Goal: Information Seeking & Learning: Learn about a topic

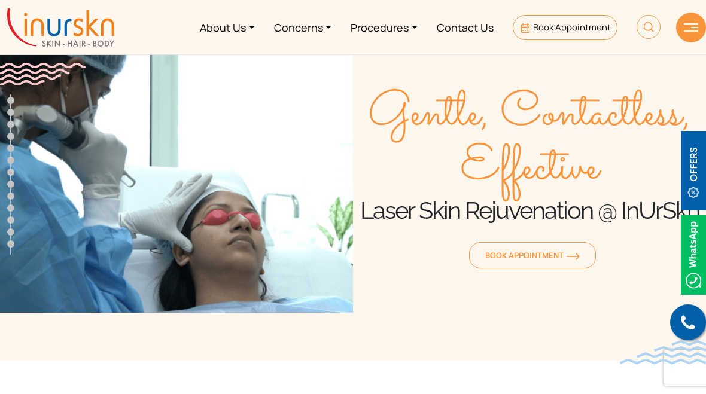
click at [43, 296] on section "Gentle, Contactless, Effective Laser Skin Rejuvenation @ InUrSkn Book Appointme…" at bounding box center [353, 168] width 706 height 385
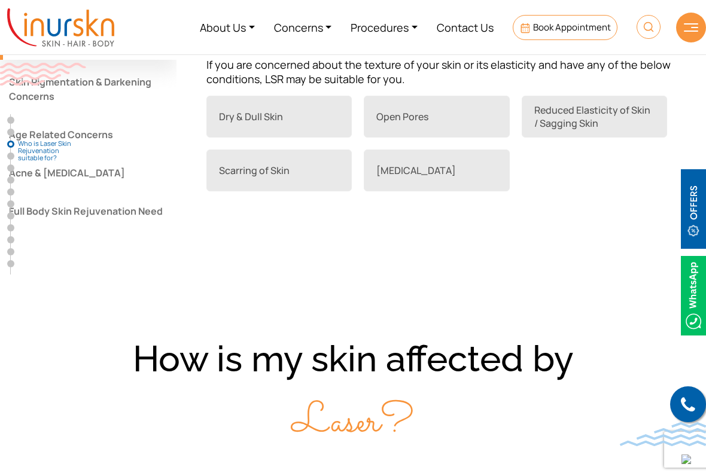
scroll to position [1039, 0]
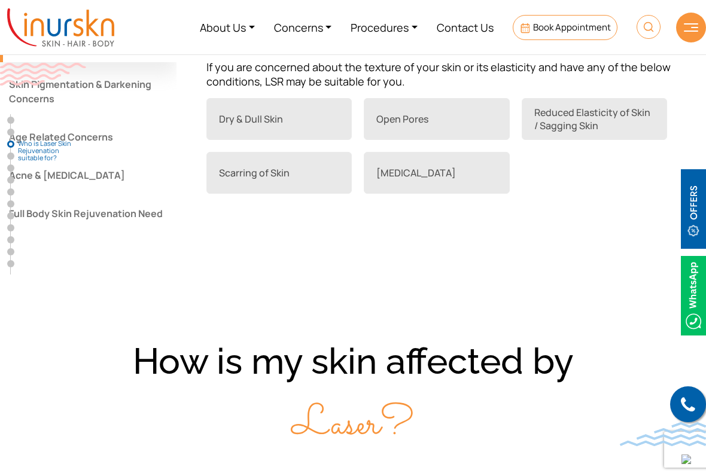
click at [412, 194] on link "Stretch Marks" at bounding box center [436, 173] width 145 height 42
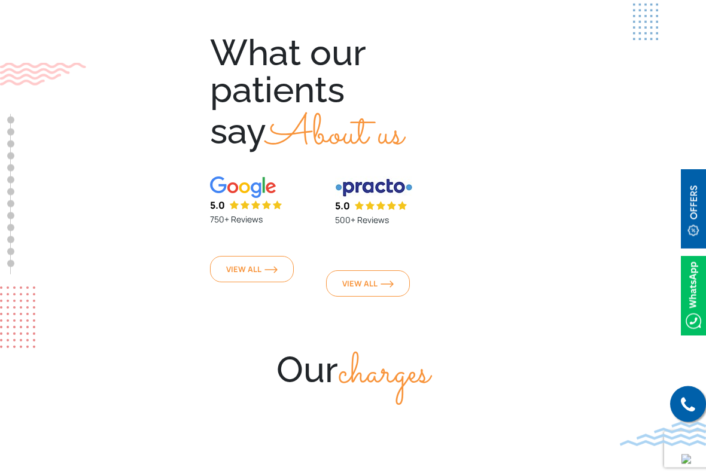
scroll to position [4461, 0]
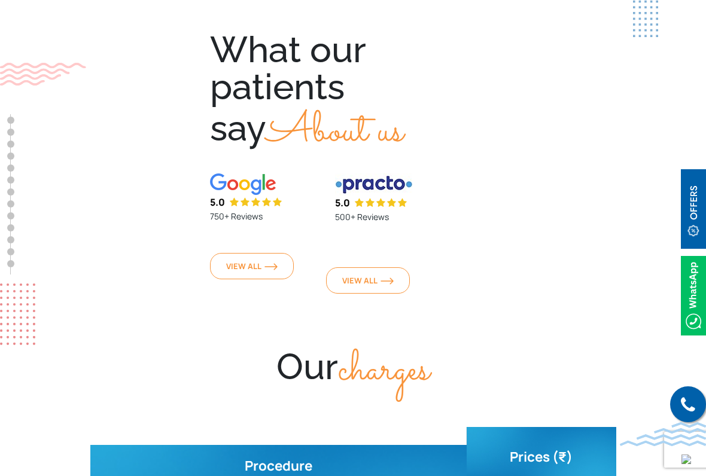
click at [270, 209] on p "750+ Reviews" at bounding box center [265, 216] width 111 height 14
click at [278, 263] on img at bounding box center [271, 266] width 13 height 7
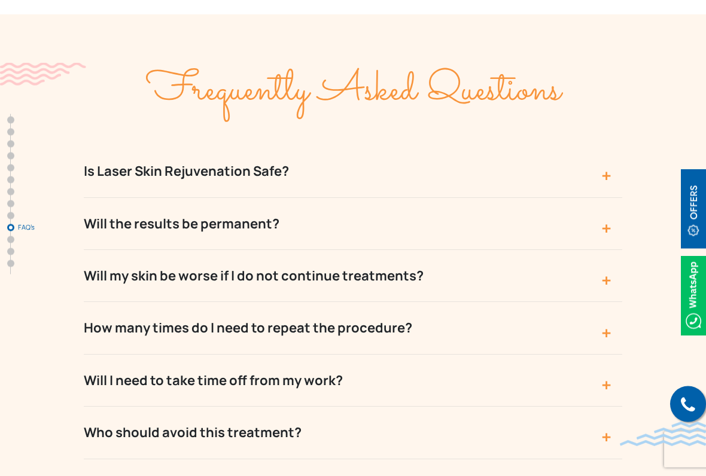
scroll to position [5060, 0]
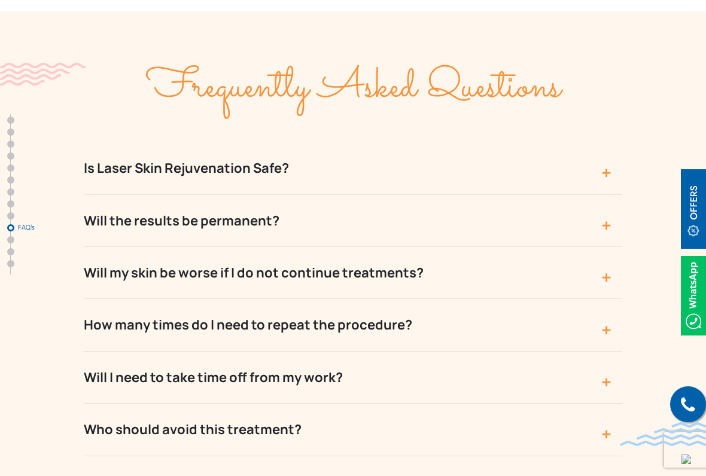
click at [533, 142] on button "Is Laser Skin Rejuvenation Safe?" at bounding box center [353, 168] width 539 height 52
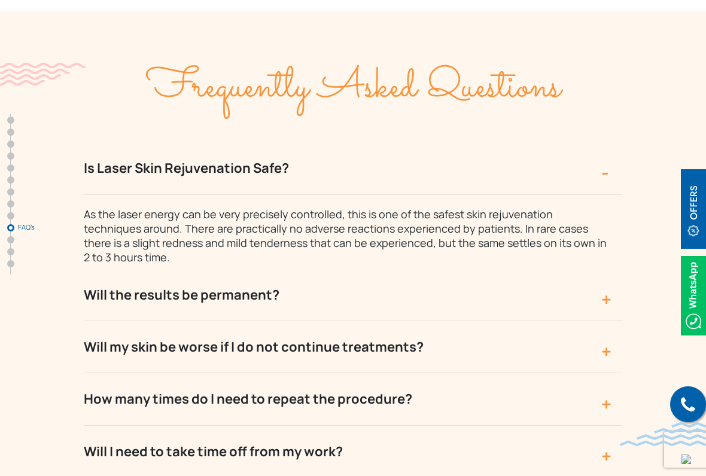
click at [531, 142] on button "Is Laser Skin Rejuvenation Safe?" at bounding box center [353, 168] width 539 height 52
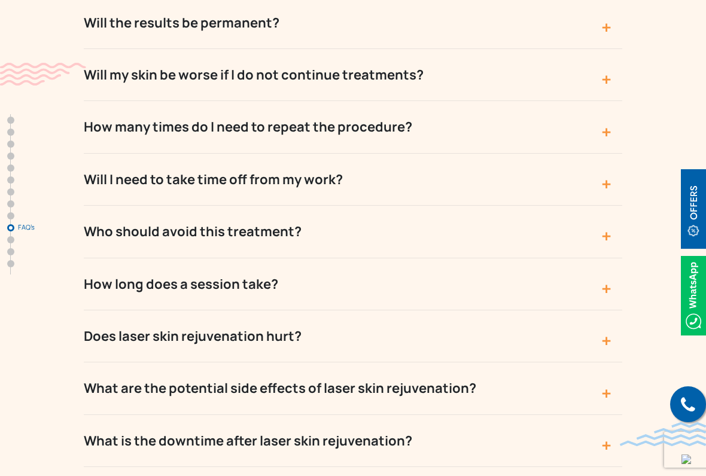
scroll to position [5278, 0]
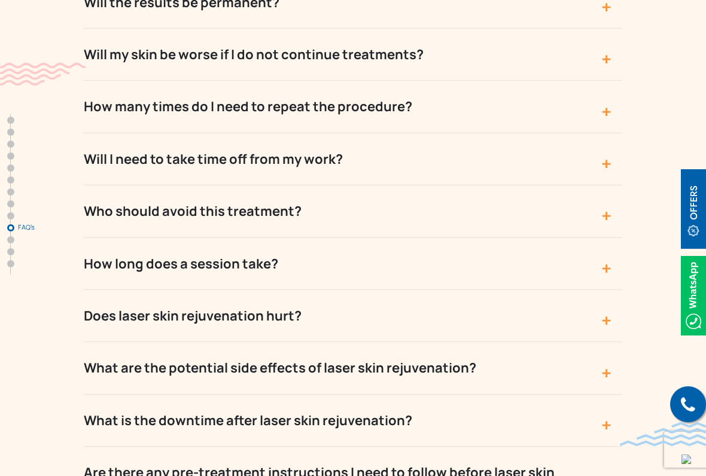
click at [462, 238] on button "How long does a session take?" at bounding box center [353, 264] width 539 height 52
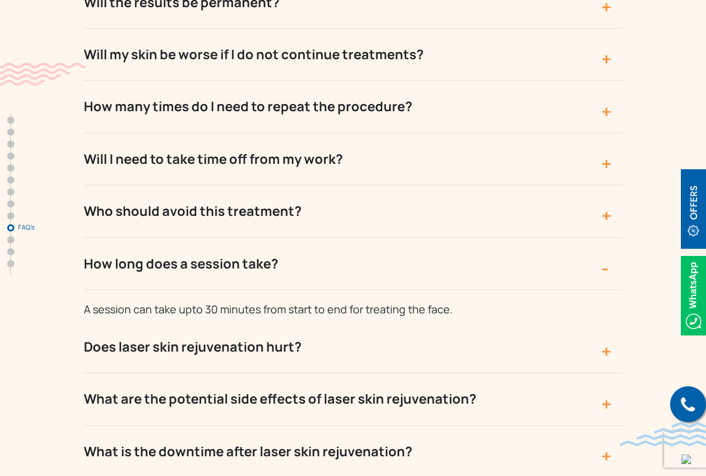
click at [468, 238] on button "How long does a session take?" at bounding box center [353, 264] width 539 height 52
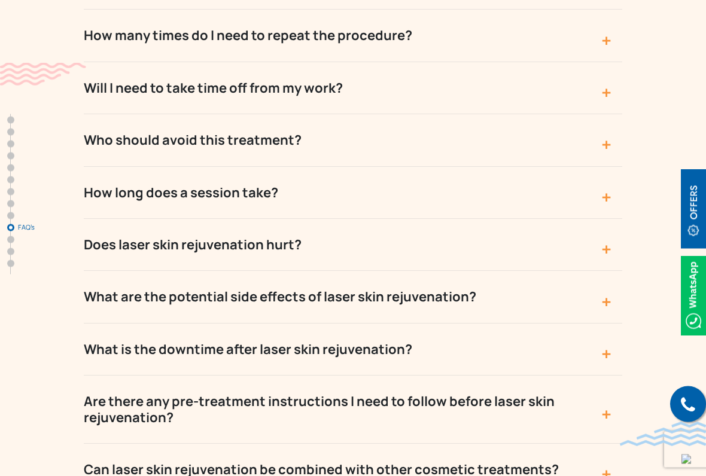
scroll to position [5350, 0]
click at [467, 218] on button "Does laser skin rejuvenation hurt?" at bounding box center [353, 244] width 539 height 52
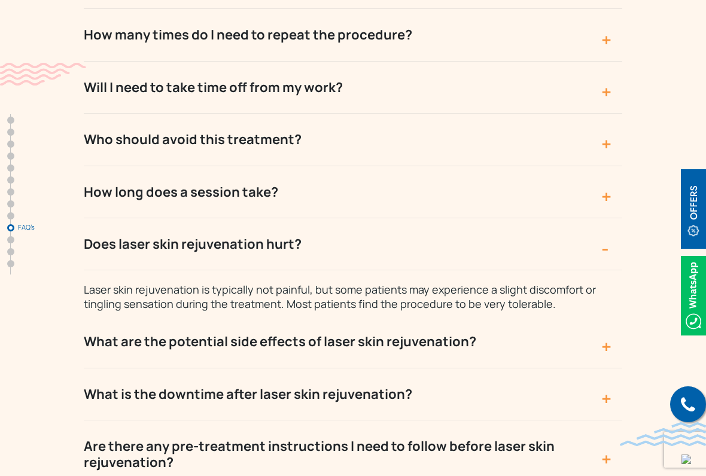
click at [542, 218] on button "Does laser skin rejuvenation hurt?" at bounding box center [353, 244] width 539 height 52
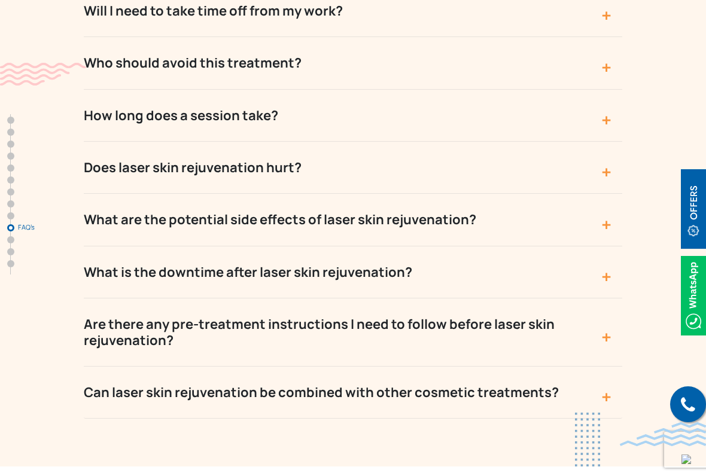
scroll to position [5428, 0]
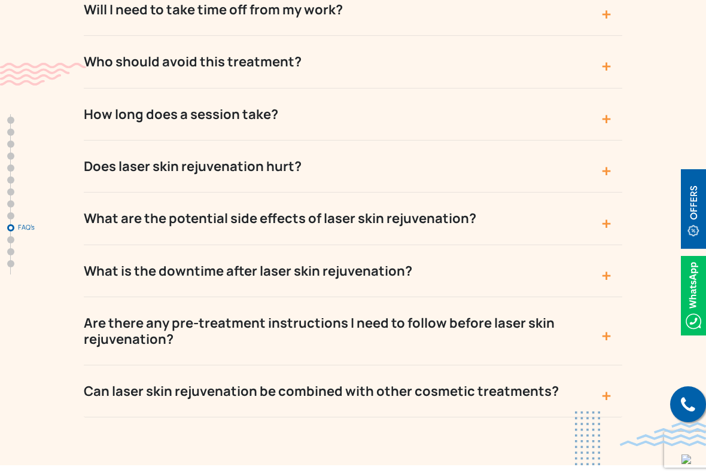
click at [522, 193] on button "What are the potential side effects of laser skin rejuvenation?" at bounding box center [353, 219] width 539 height 52
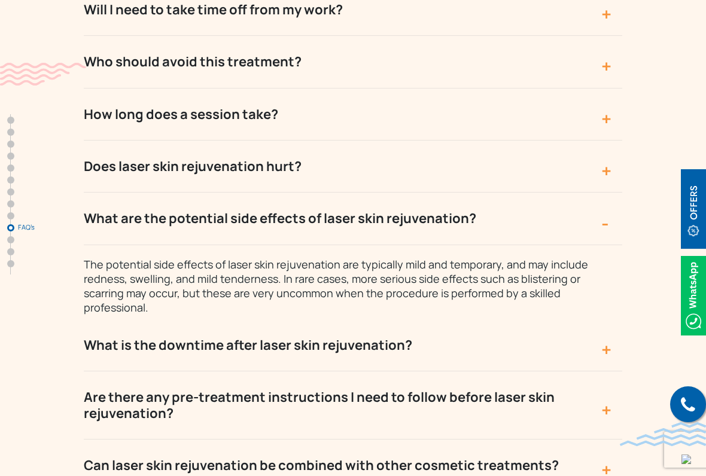
click at [513, 193] on button "What are the potential side effects of laser skin rejuvenation?" at bounding box center [353, 219] width 539 height 52
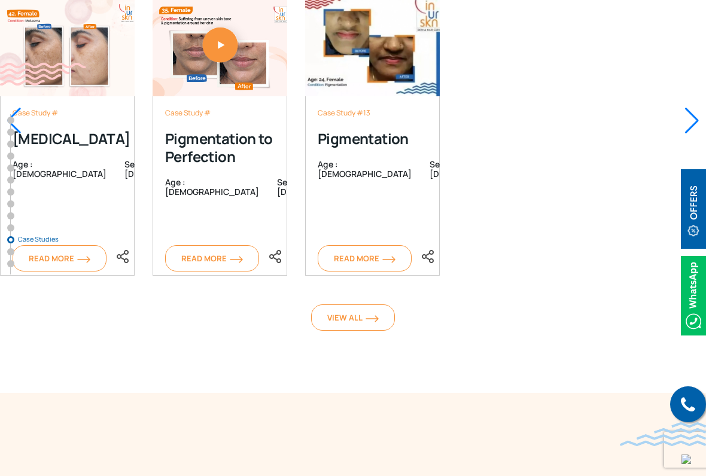
scroll to position [6025, 0]
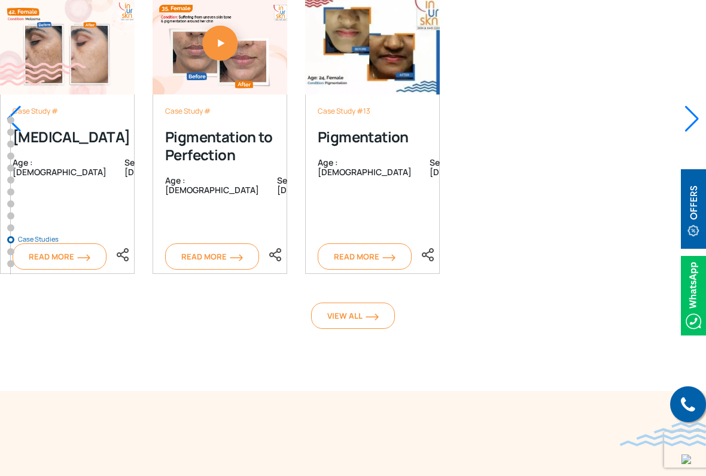
click at [364, 303] on link "View All" at bounding box center [353, 316] width 84 height 26
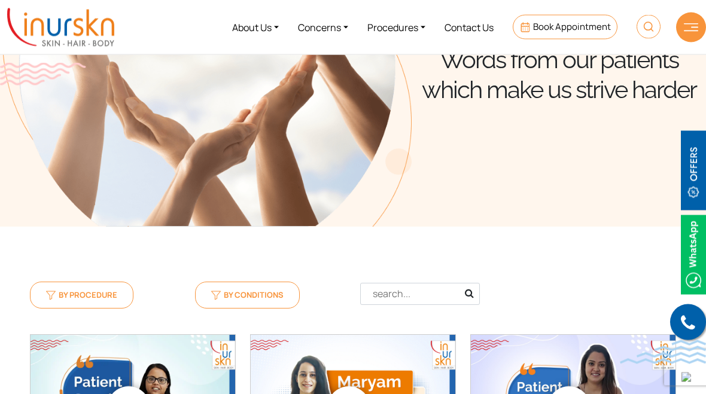
scroll to position [115, 0]
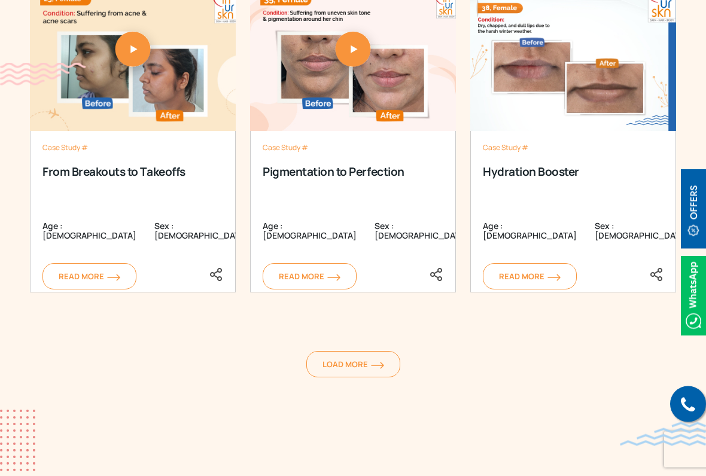
scroll to position [1680, 0]
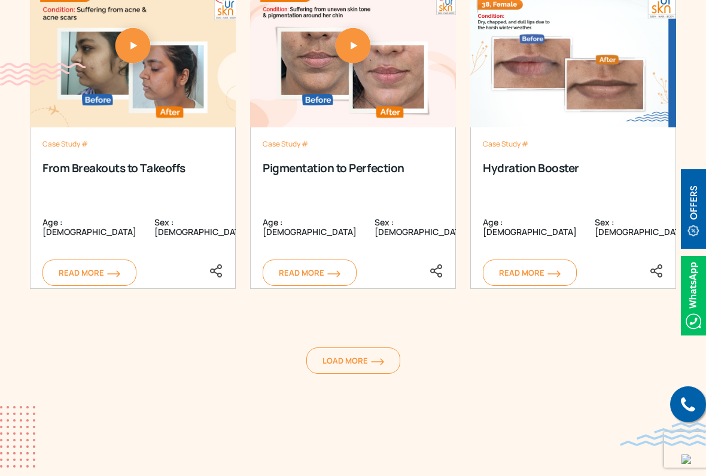
click at [353, 348] on link "Load More" at bounding box center [353, 361] width 94 height 26
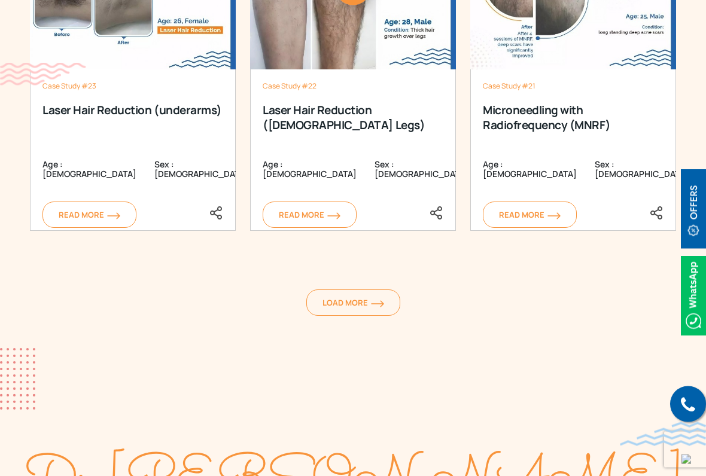
scroll to position [2430, 0]
click at [366, 290] on link "Load More" at bounding box center [353, 303] width 94 height 26
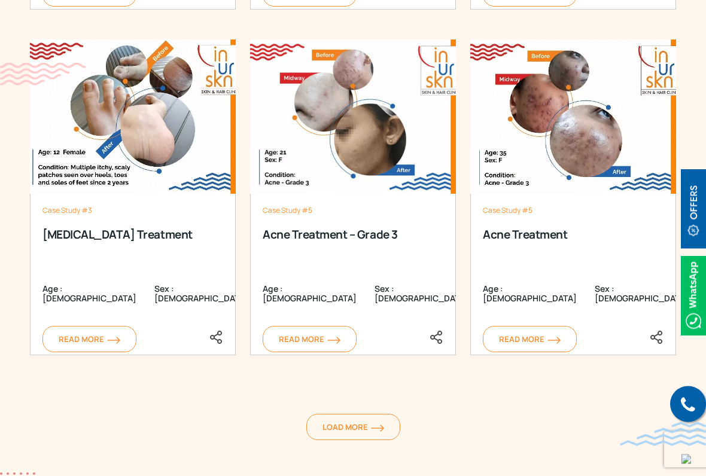
scroll to position [3010, 0]
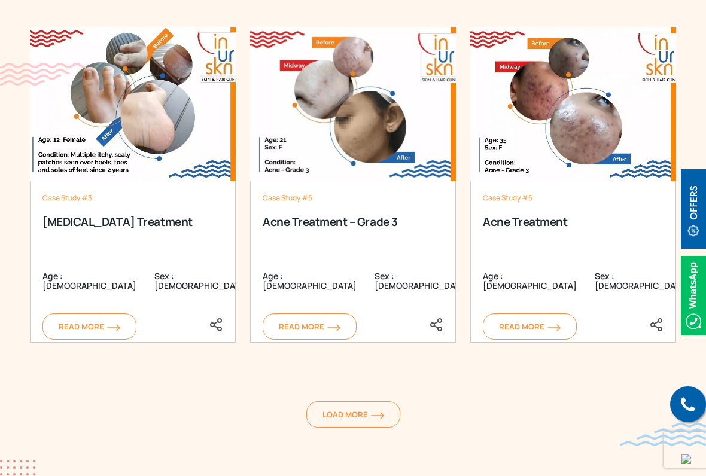
click at [375, 394] on link "Load More" at bounding box center [353, 415] width 94 height 26
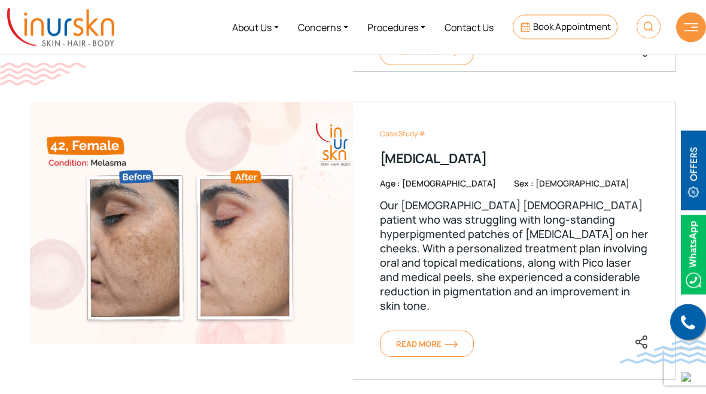
scroll to position [0, 0]
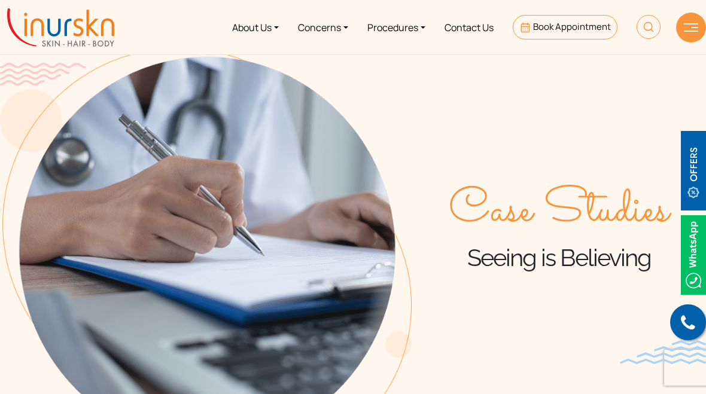
click at [312, 35] on link "Concerns" at bounding box center [322, 27] width 69 height 45
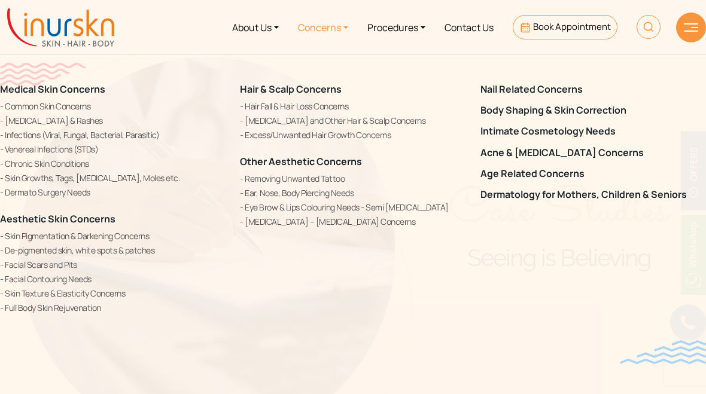
click at [138, 230] on link "Skin Pigmentation & Darkening Concerns" at bounding box center [113, 236] width 226 height 13
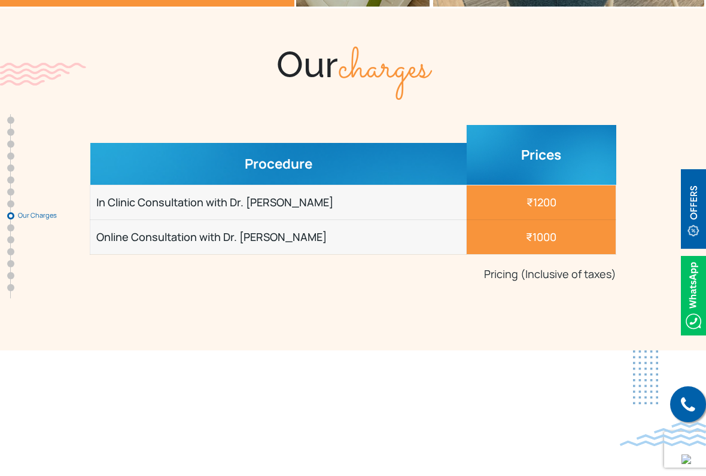
scroll to position [5235, 0]
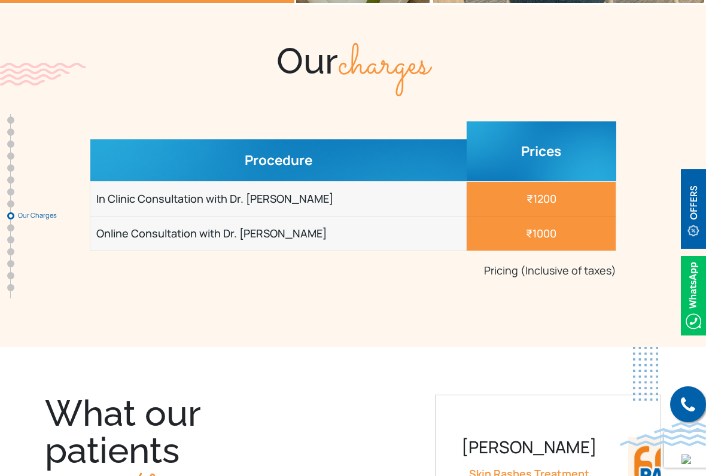
click at [688, 193] on img at bounding box center [693, 209] width 25 height 80
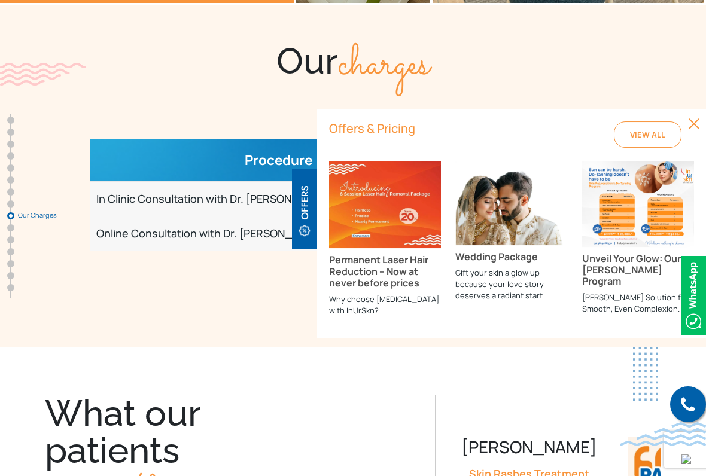
click at [403, 244] on img at bounding box center [385, 204] width 112 height 87
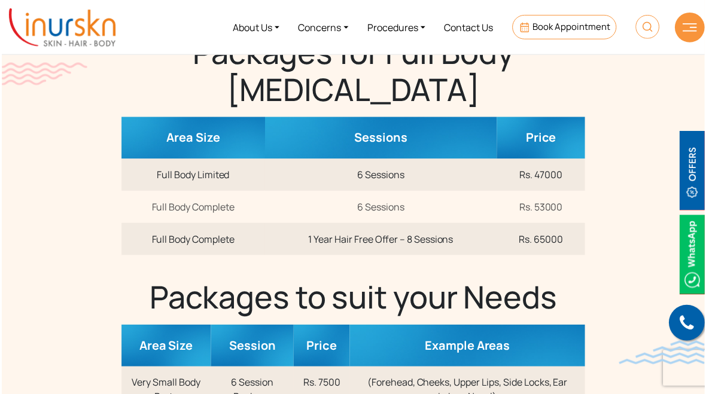
scroll to position [480, 0]
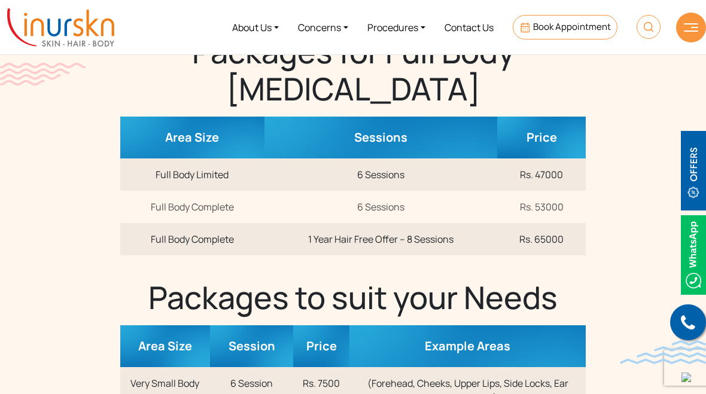
click at [679, 317] on link at bounding box center [688, 323] width 36 height 36
click at [689, 242] on img at bounding box center [693, 255] width 25 height 80
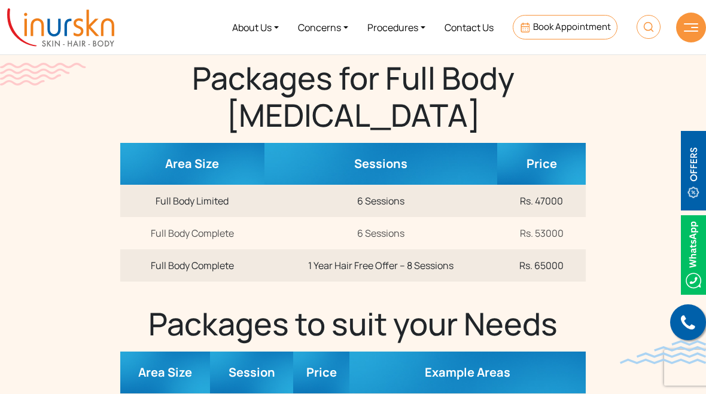
scroll to position [446, 0]
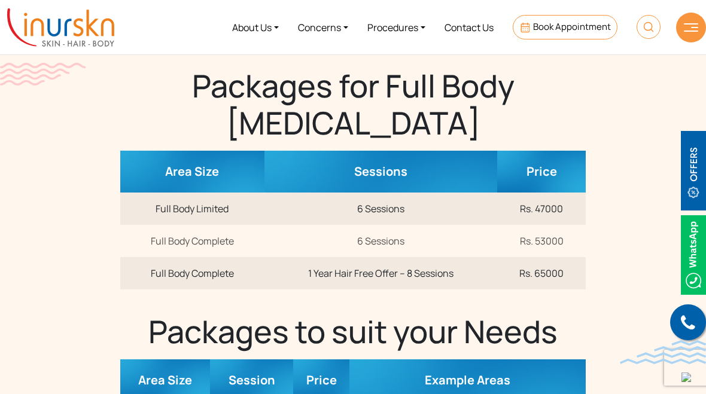
click at [553, 38] on link "Book Appointment" at bounding box center [565, 27] width 105 height 25
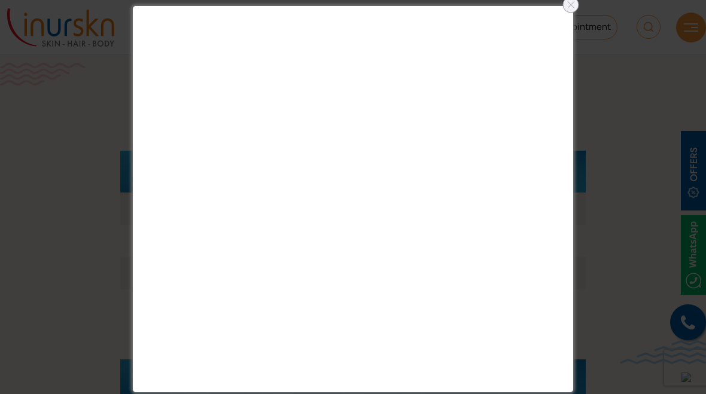
click at [564, 3] on div at bounding box center [570, 4] width 19 height 19
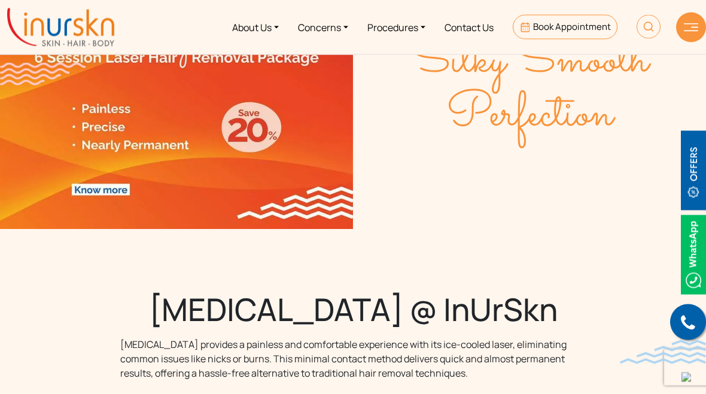
scroll to position [0, 0]
